Goal: Task Accomplishment & Management: Manage account settings

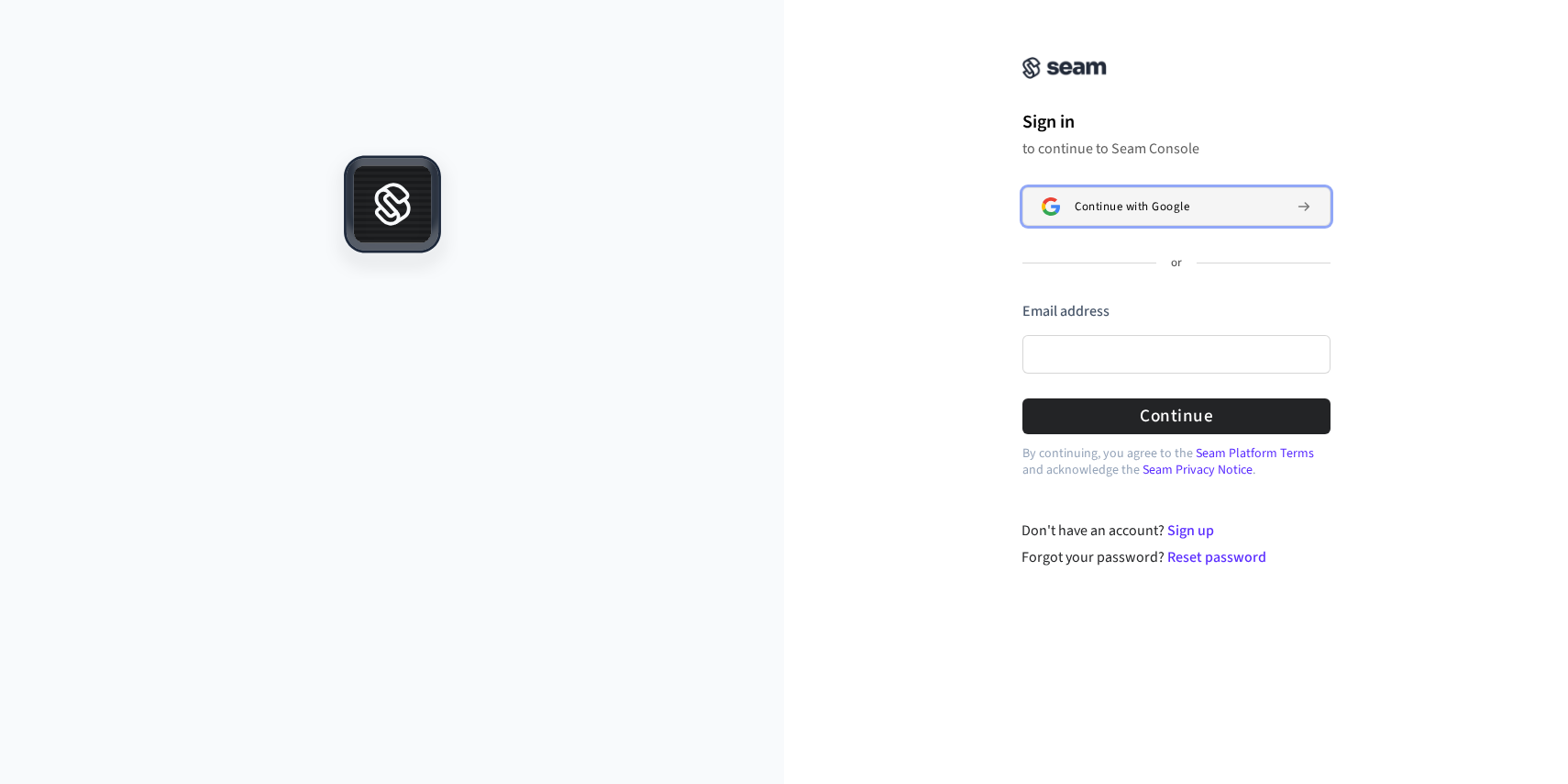
click at [1087, 215] on button "Continue with Google" at bounding box center [1176, 206] width 308 height 39
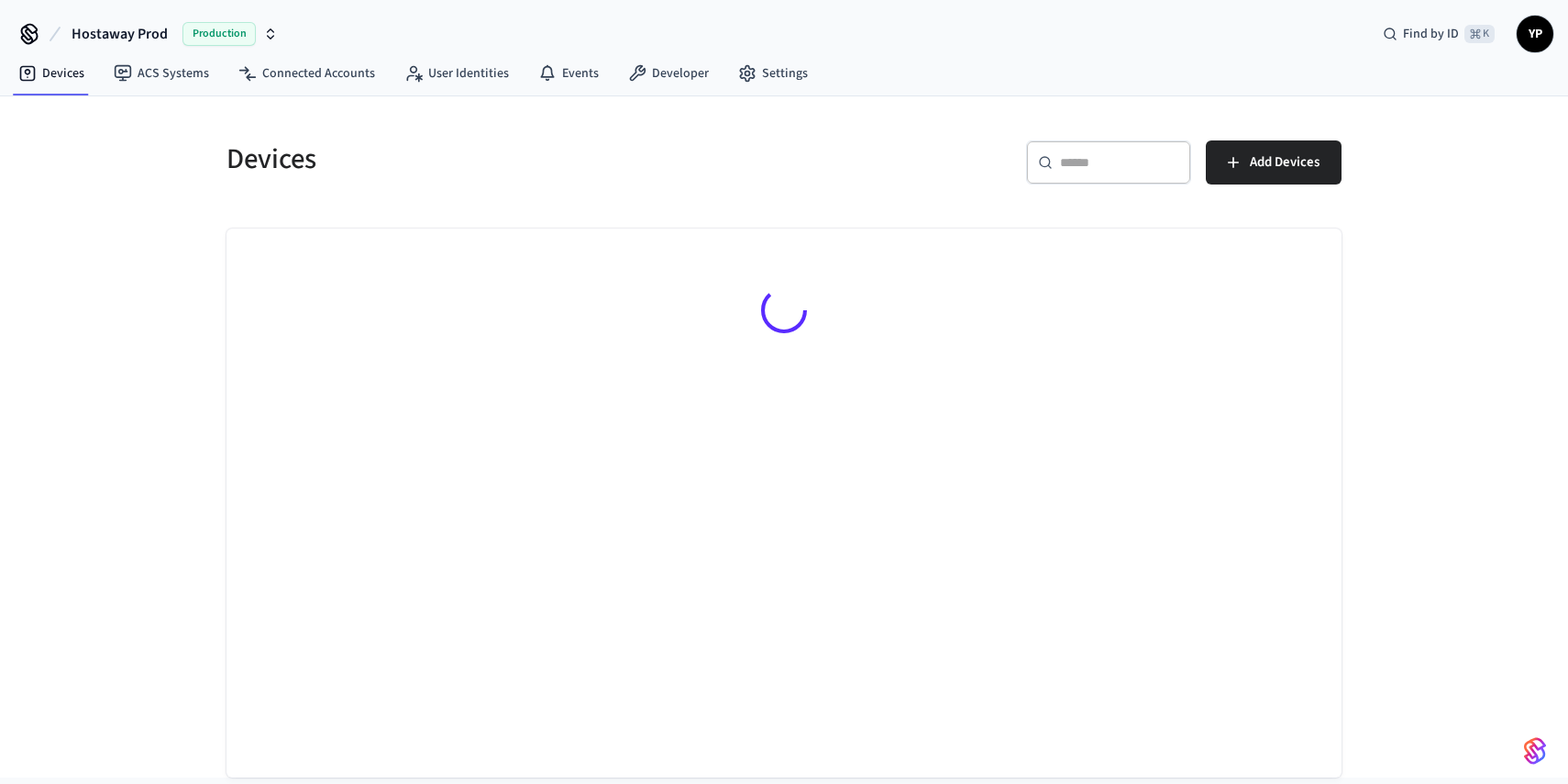
click at [1554, 49] on div "Hostaway Prod Production Find by ID ⌘ K YP" at bounding box center [784, 26] width 1568 height 53
click at [1544, 44] on span "YP" at bounding box center [1535, 34] width 33 height 33
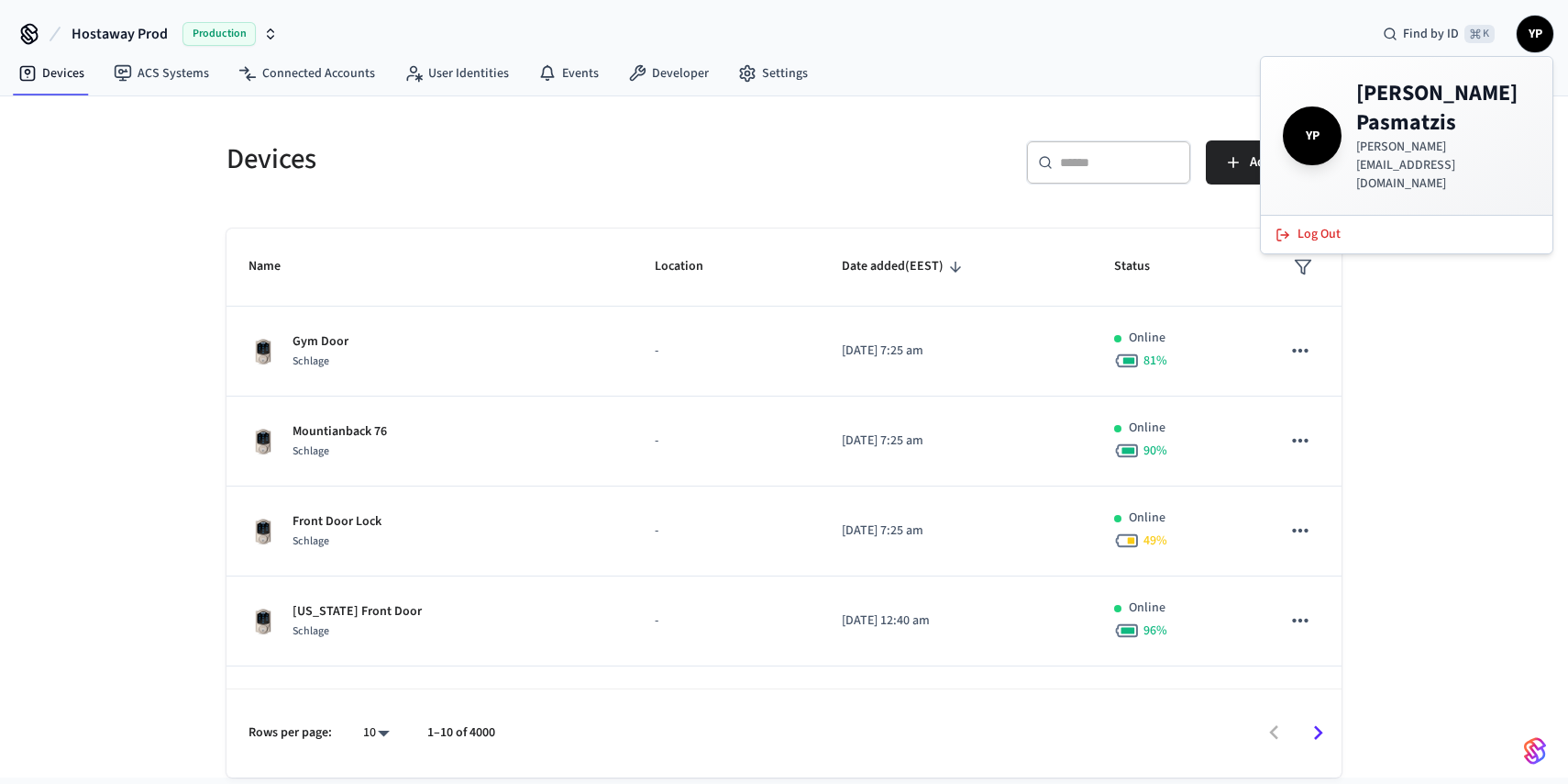
click at [917, 141] on div "​ ​ Add Devices" at bounding box center [1068, 169] width 546 height 58
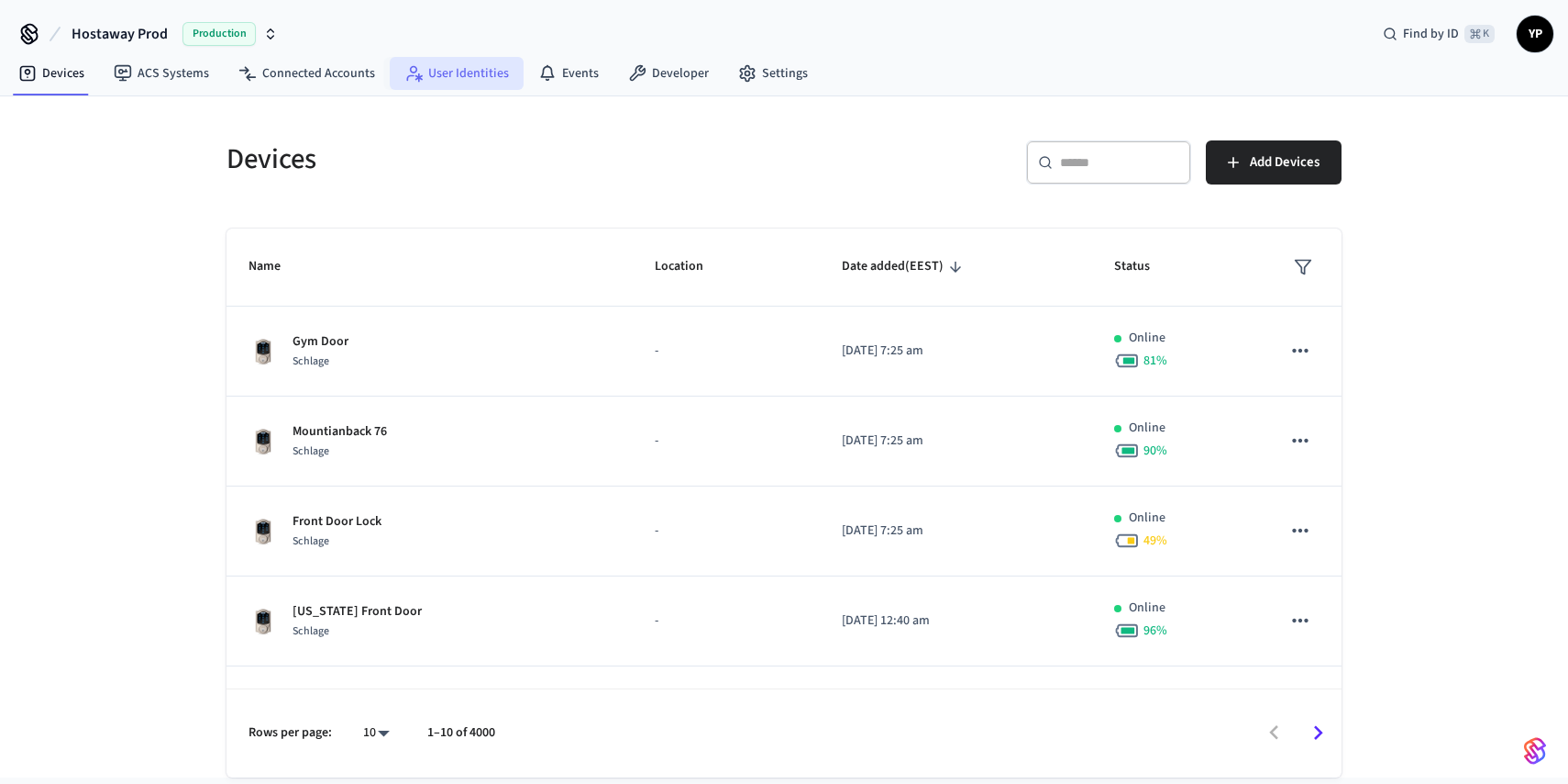
click at [473, 66] on link "User Identities" at bounding box center [457, 73] width 134 height 33
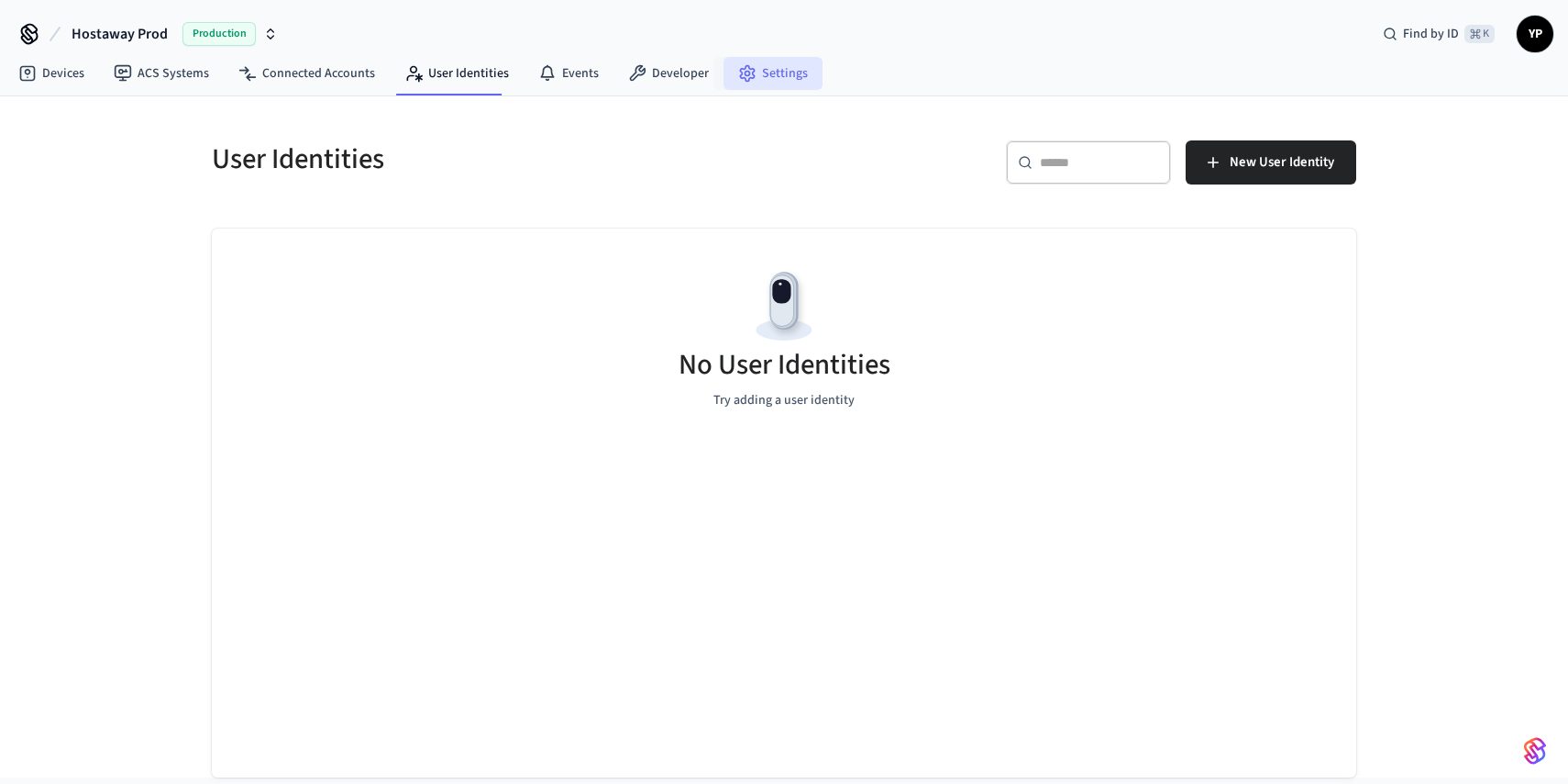
click at [754, 69] on link "Settings" at bounding box center [773, 73] width 99 height 33
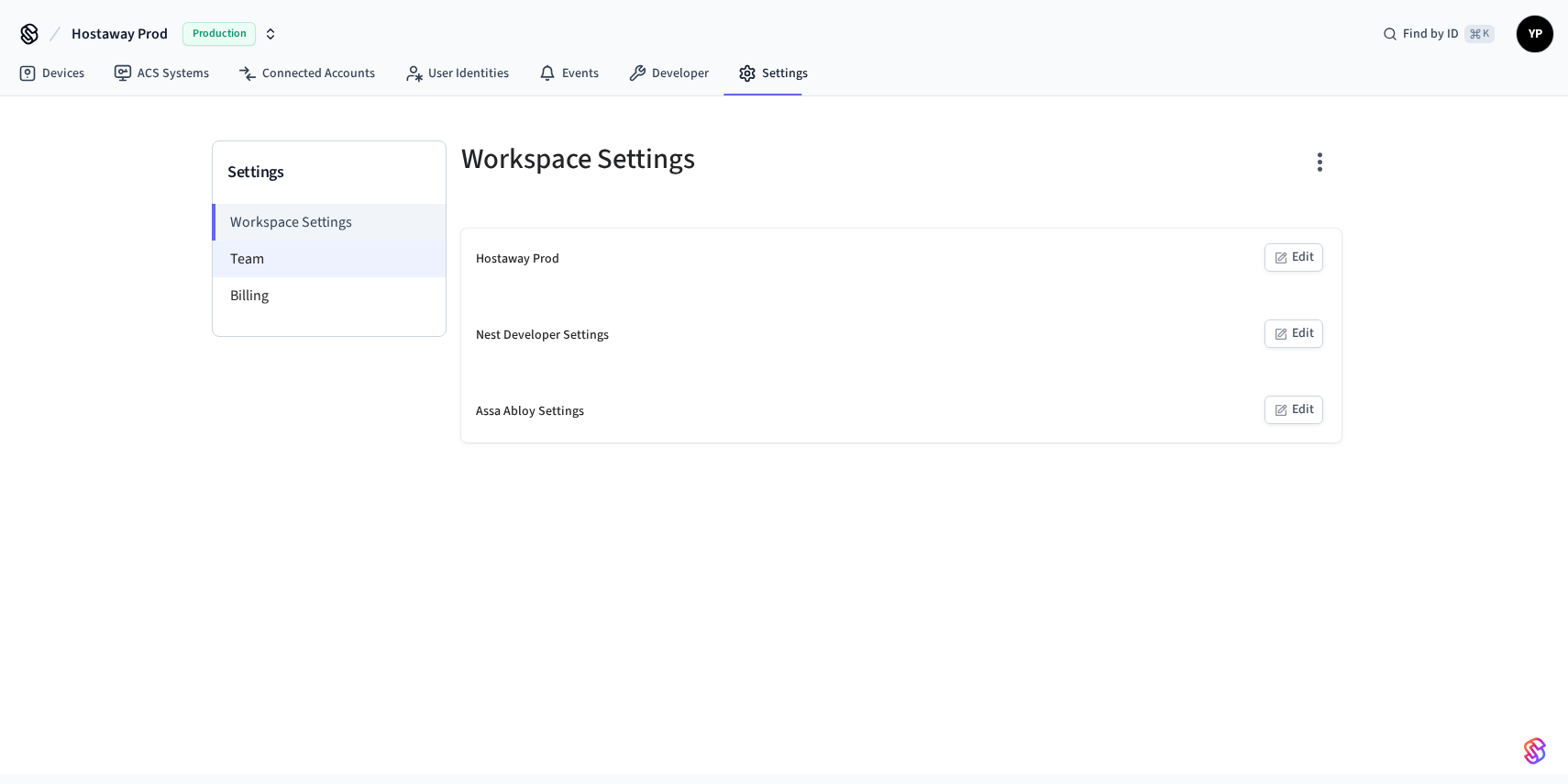
click at [345, 249] on li "Team" at bounding box center [330, 259] width 233 height 37
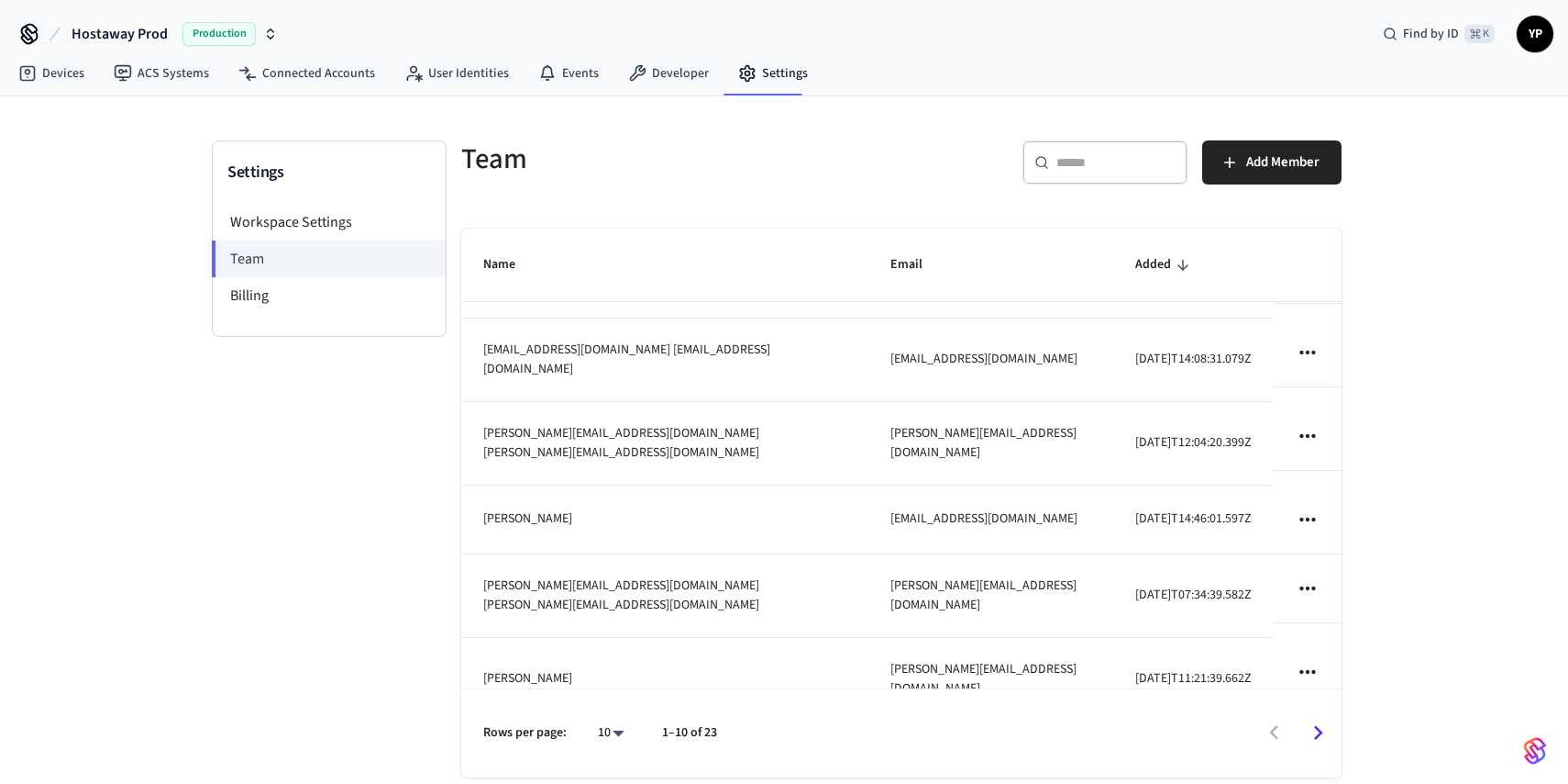
scroll to position [30, 0]
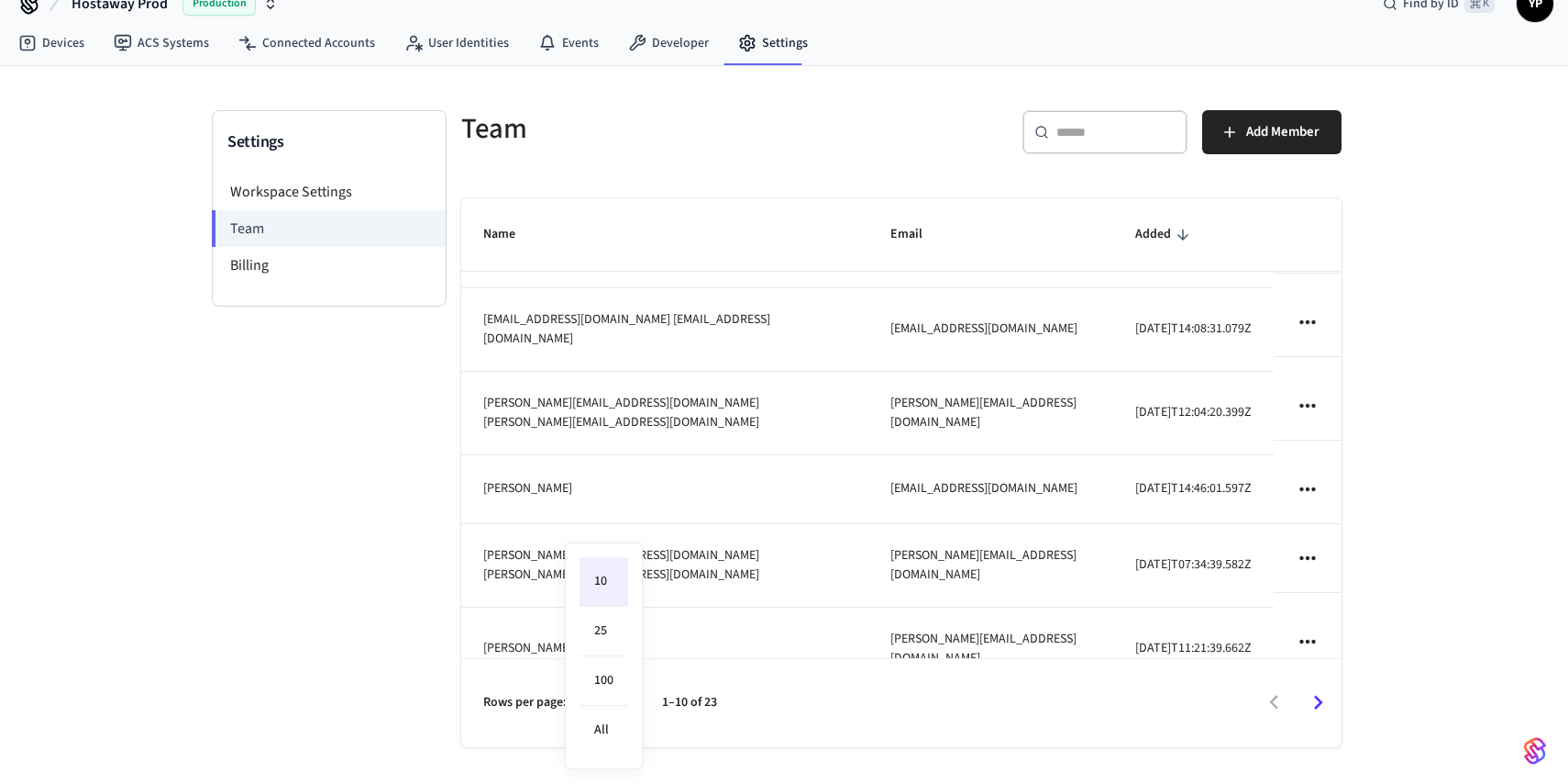
click at [626, 699] on body "Hostaway Prod Production Find by ID ⌘ K YP Devices ACS Systems Connected Accoun…" at bounding box center [784, 376] width 1568 height 814
click at [613, 727] on li "All" at bounding box center [604, 731] width 49 height 49
type input "**"
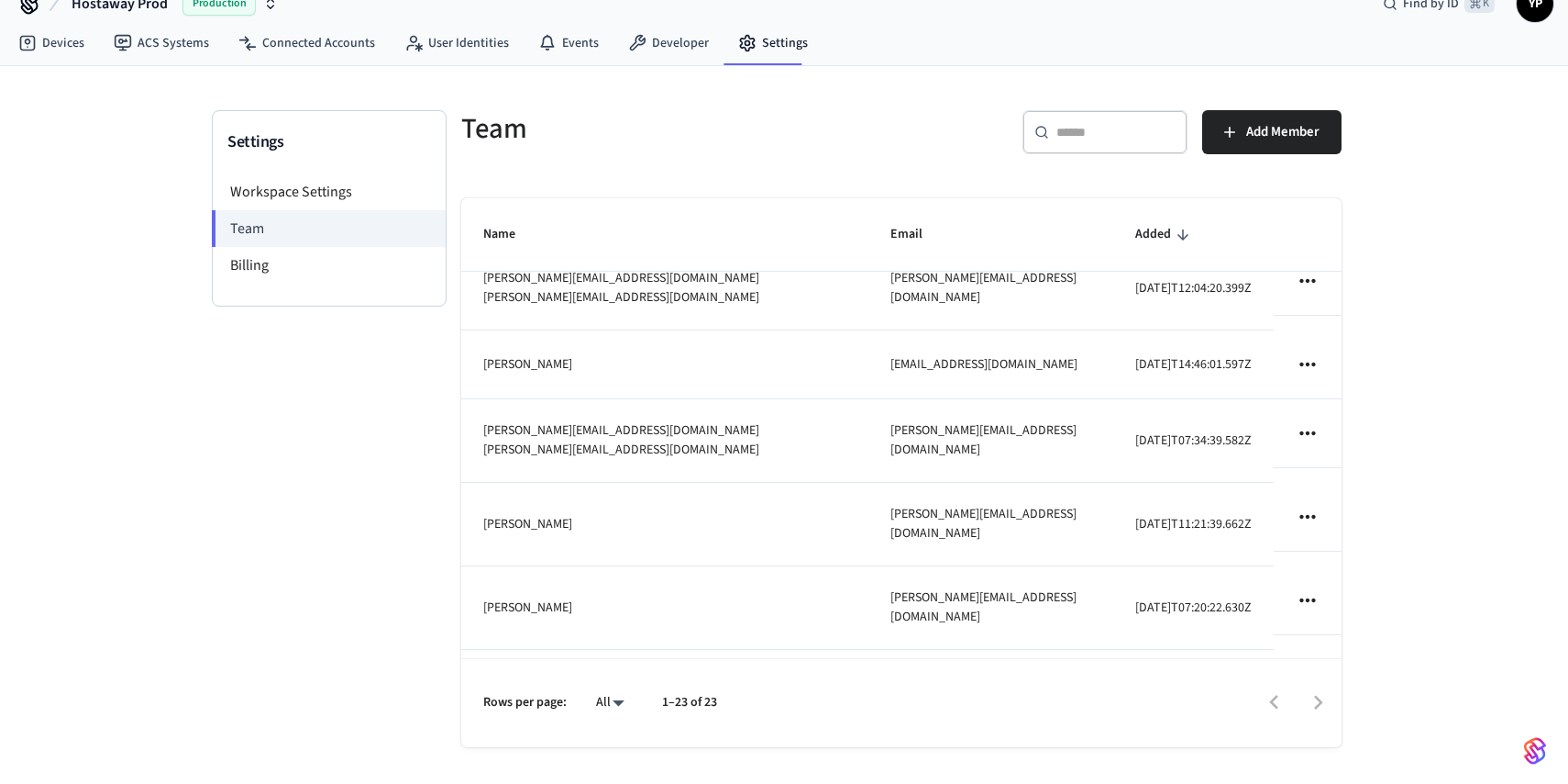
scroll to position [1535, 0]
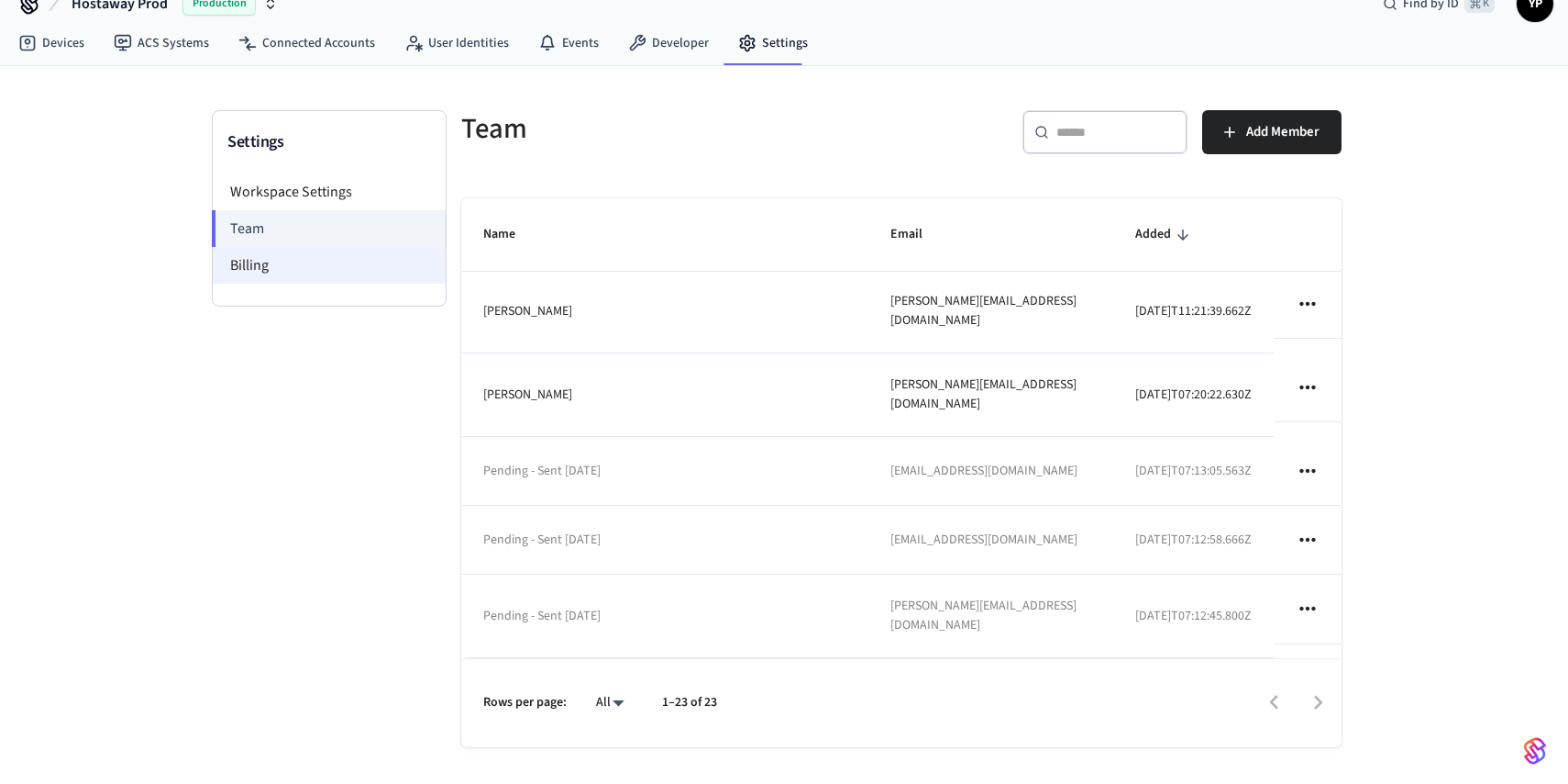
click at [365, 268] on li "Billing" at bounding box center [330, 266] width 233 height 37
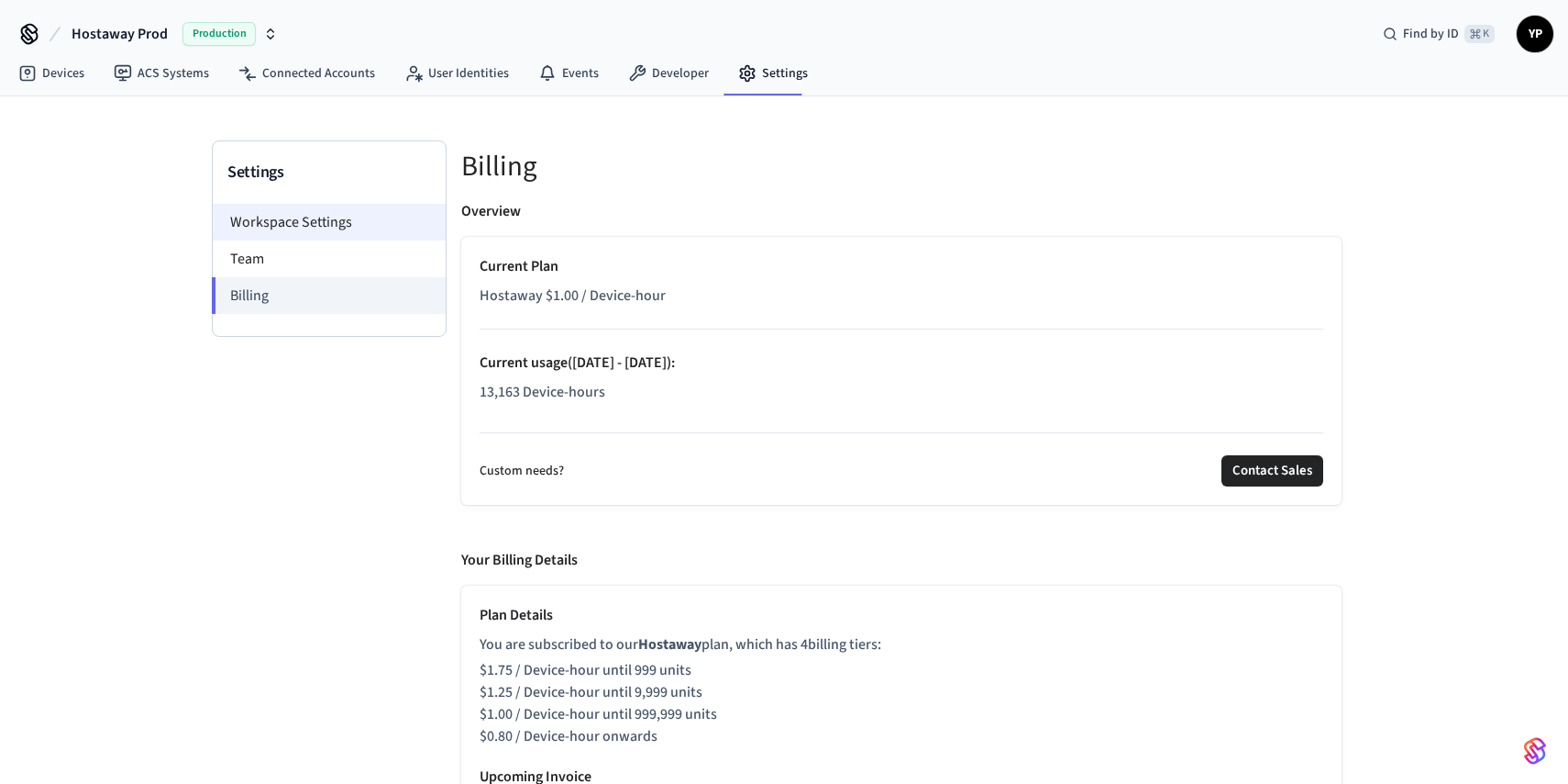
click at [340, 228] on li "Workspace Settings" at bounding box center [330, 222] width 233 height 37
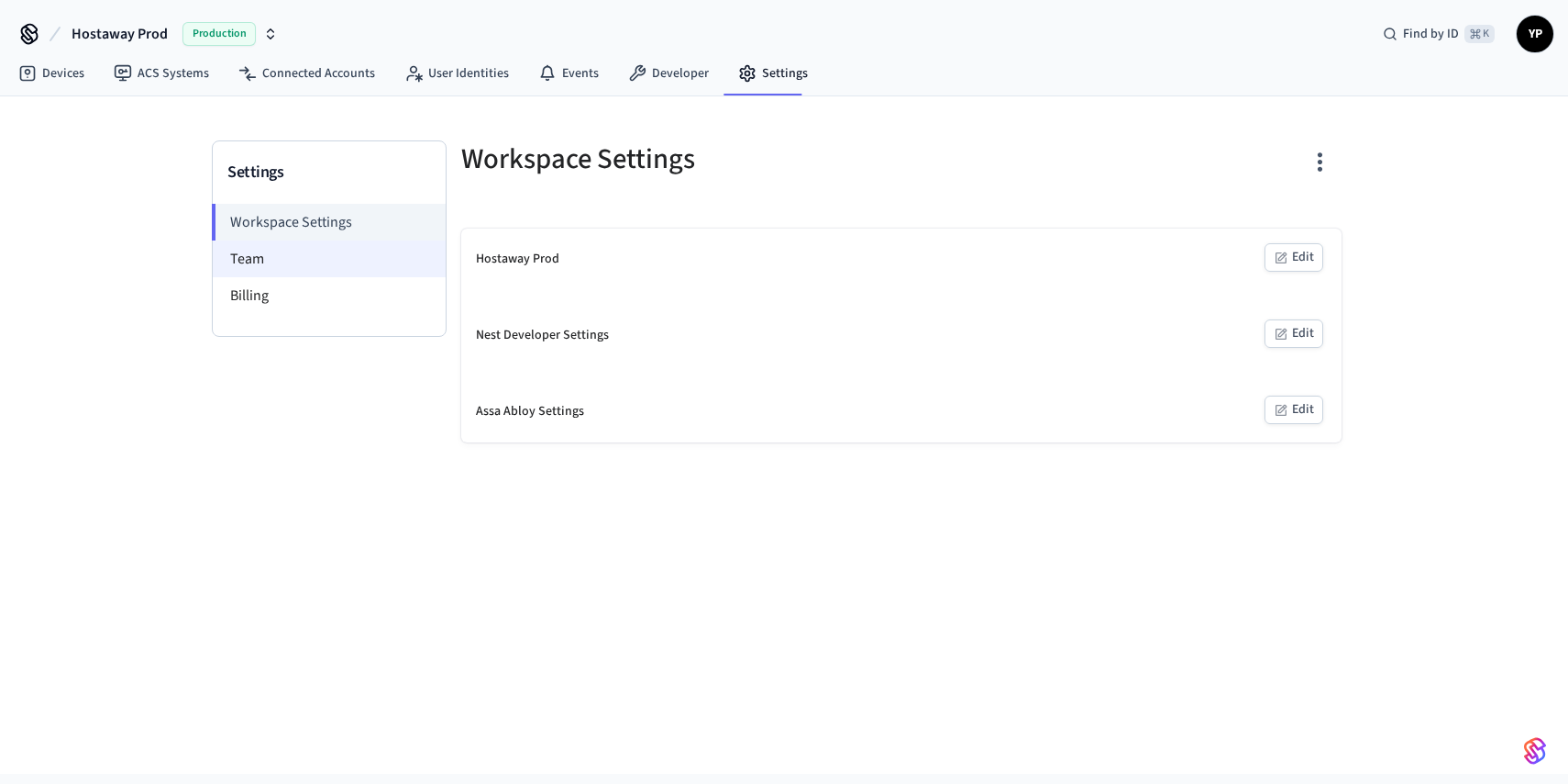
click at [334, 250] on li "Team" at bounding box center [330, 259] width 233 height 37
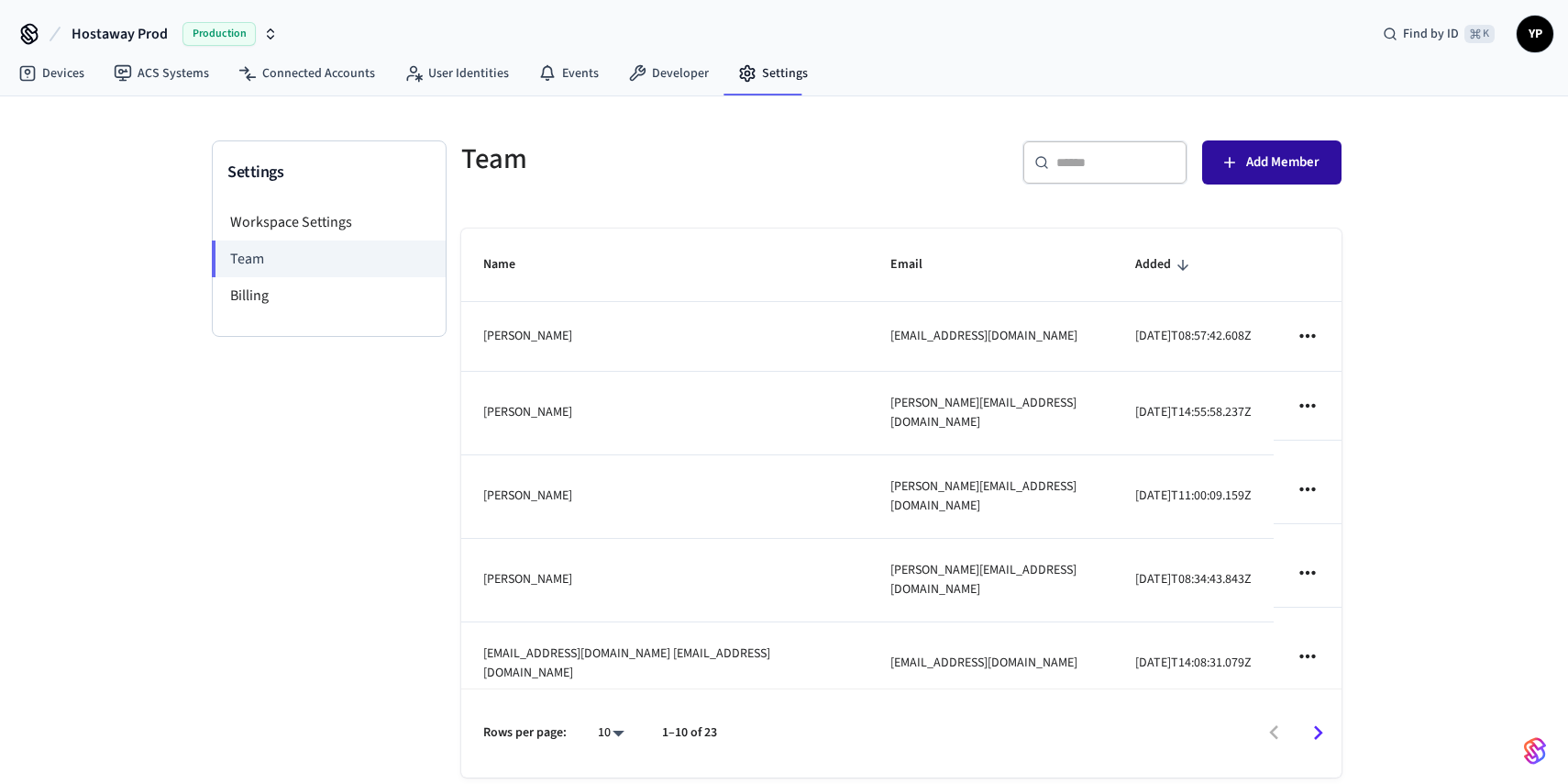
click at [1264, 141] on button "Add Member" at bounding box center [1272, 161] width 139 height 44
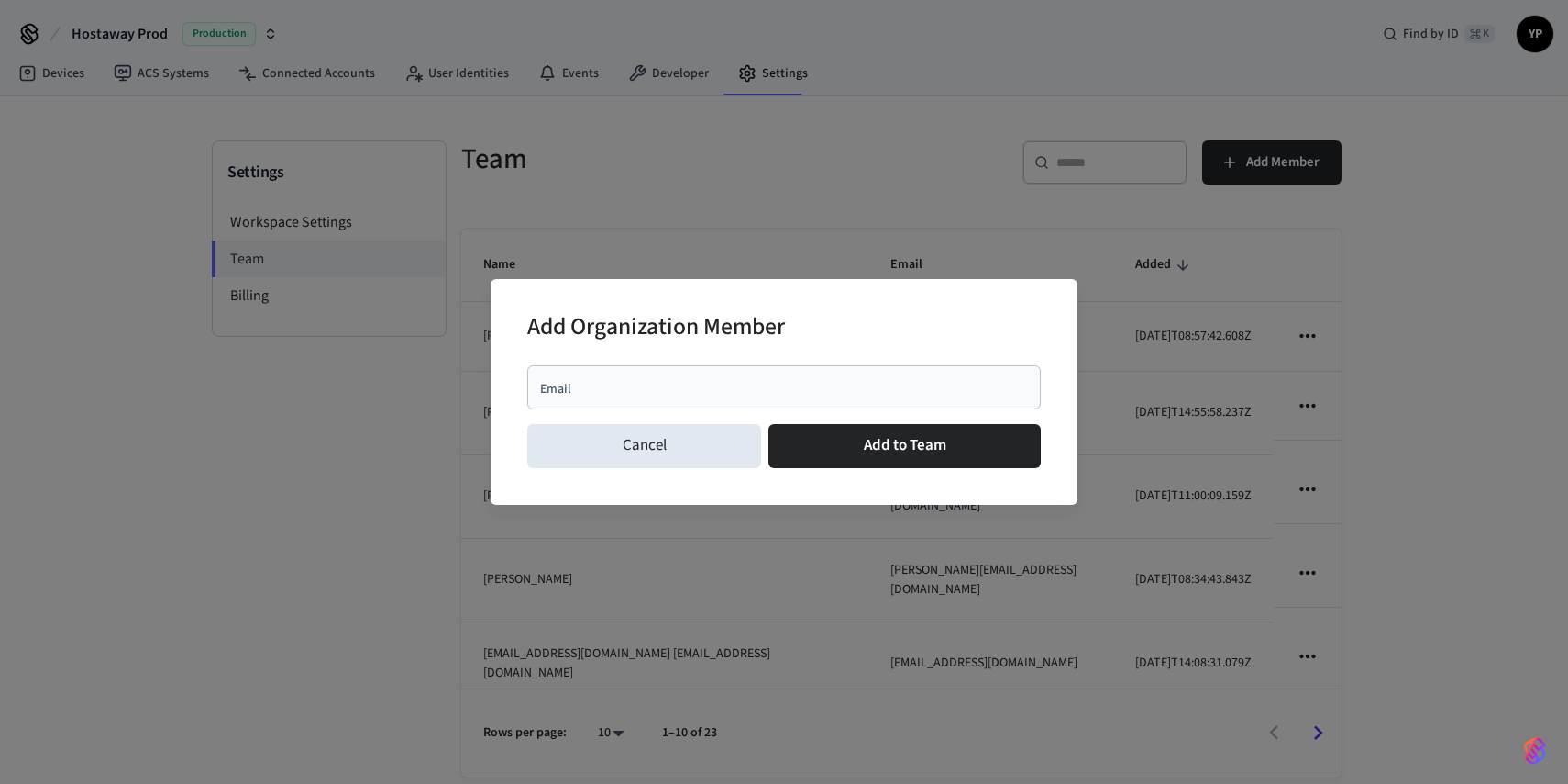
click at [755, 383] on input "Email" at bounding box center [784, 387] width 492 height 18
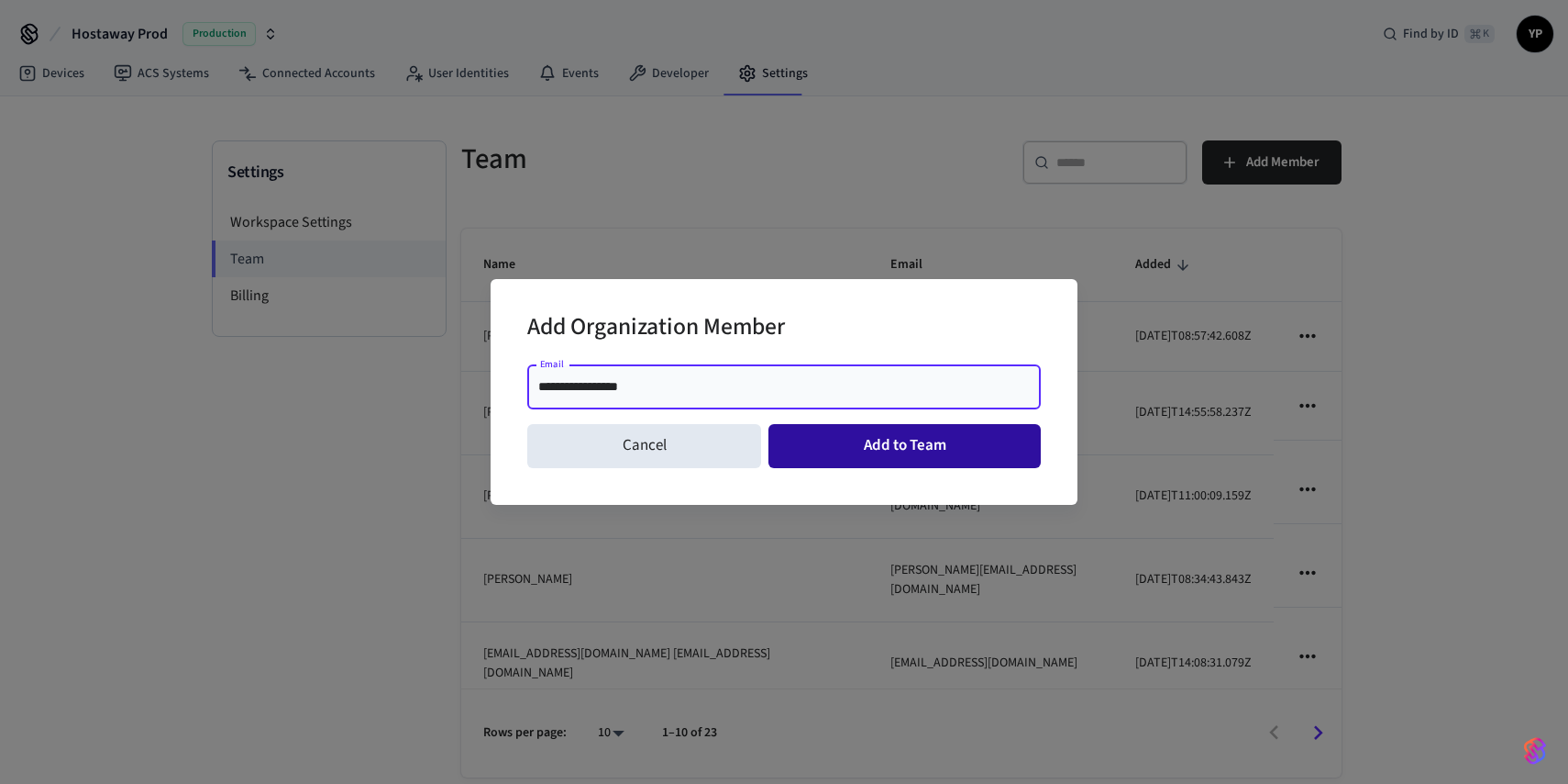
type input "**********"
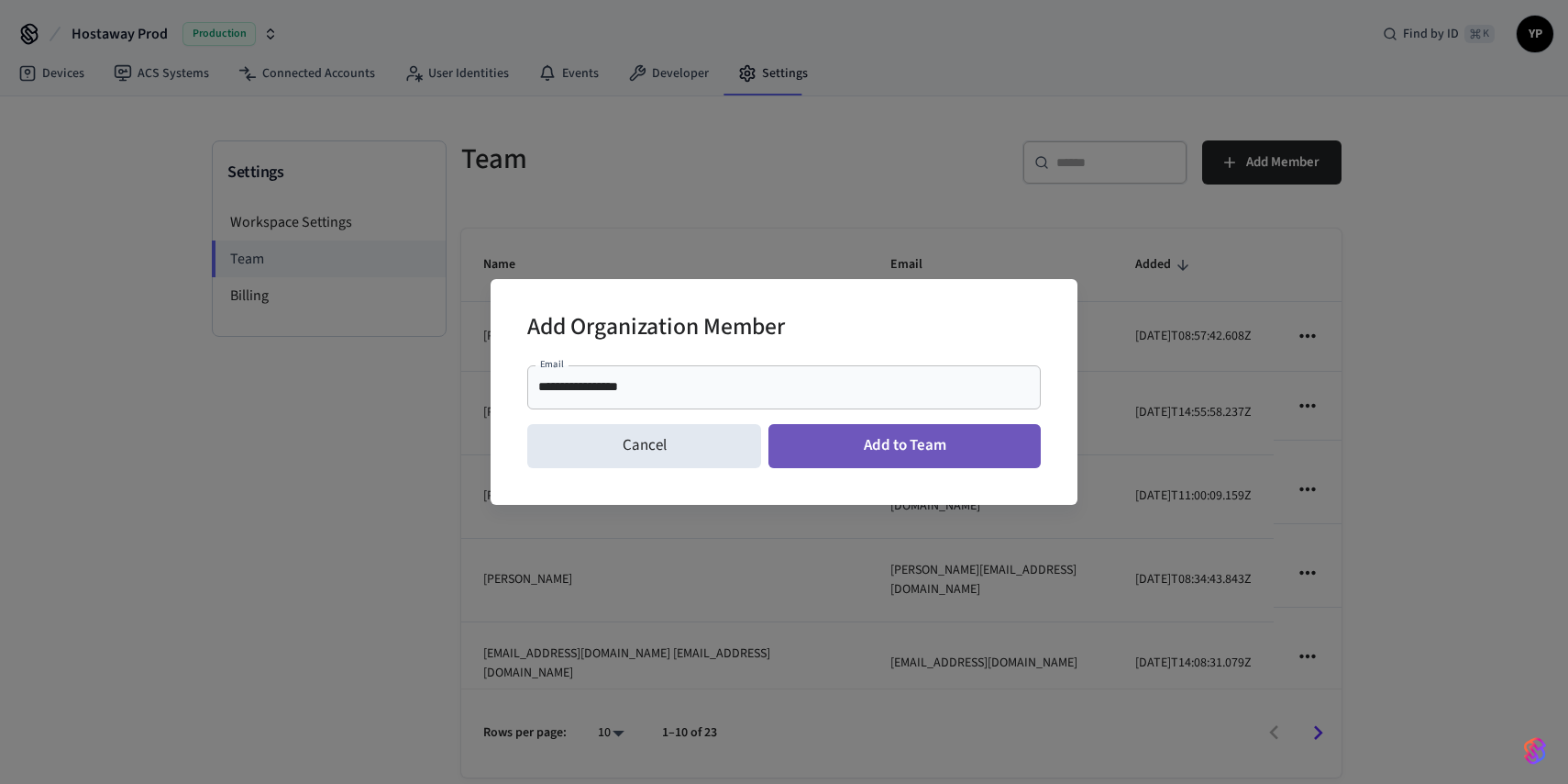
click at [834, 453] on button "Add to Team" at bounding box center [905, 445] width 272 height 44
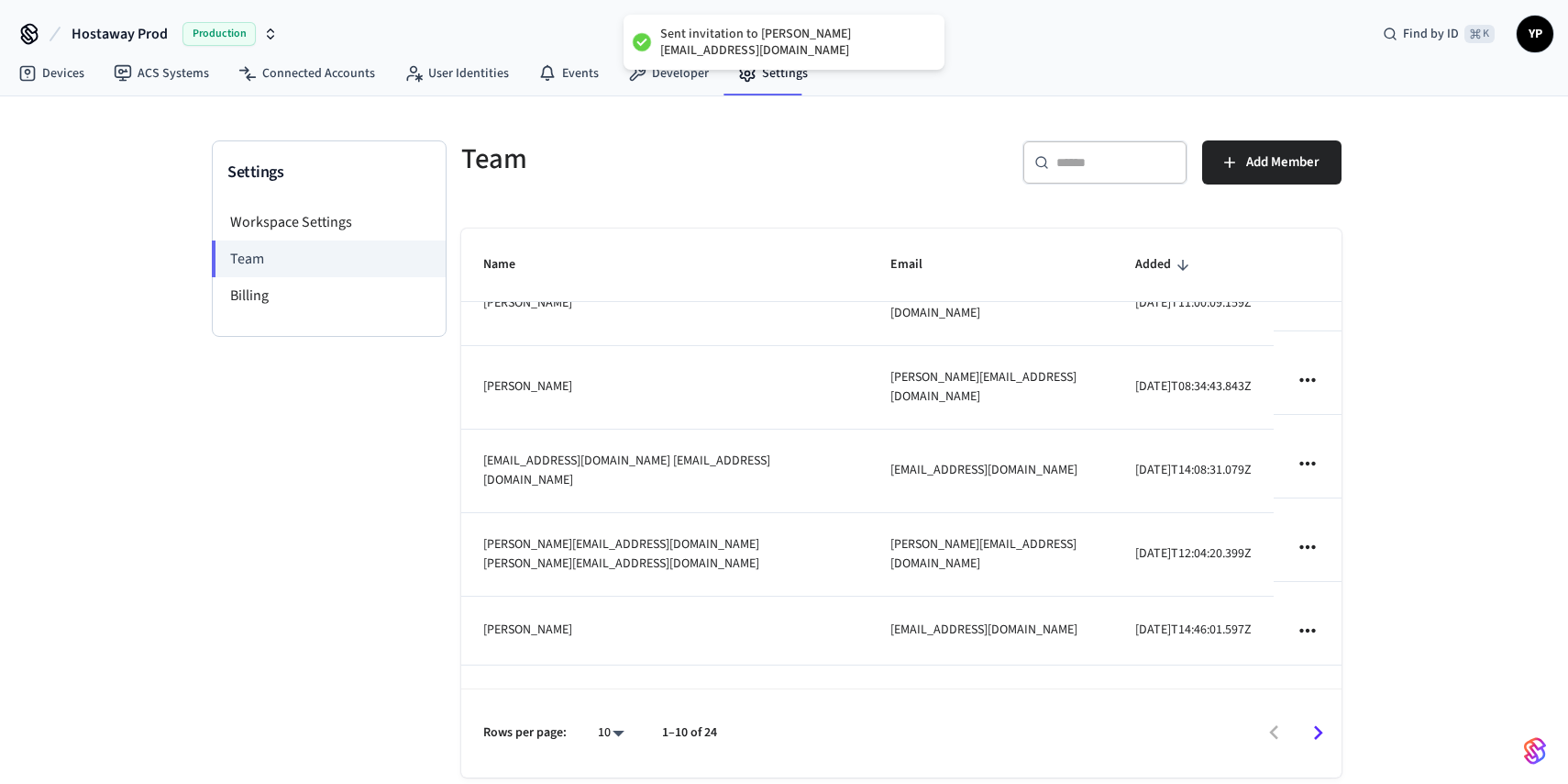
scroll to position [303, 0]
